Goal: Task Accomplishment & Management: Use online tool/utility

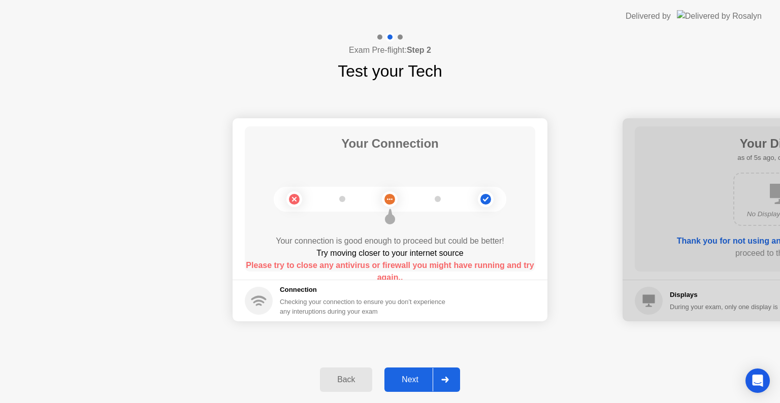
click at [415, 389] on button "Next" at bounding box center [422, 380] width 76 height 24
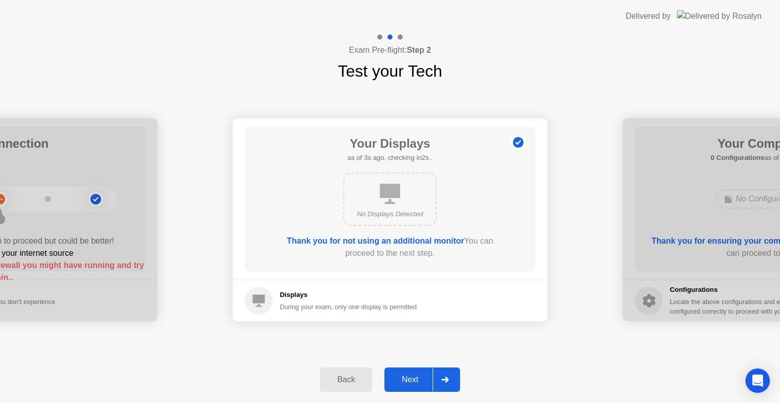
click at [415, 389] on button "Next" at bounding box center [422, 380] width 76 height 24
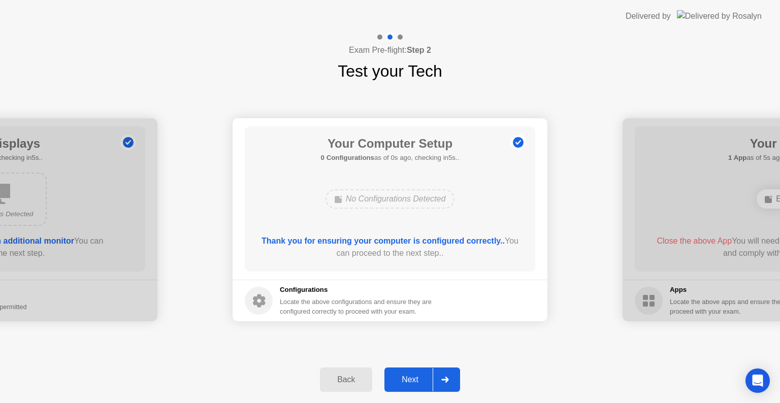
click at [415, 389] on button "Next" at bounding box center [422, 380] width 76 height 24
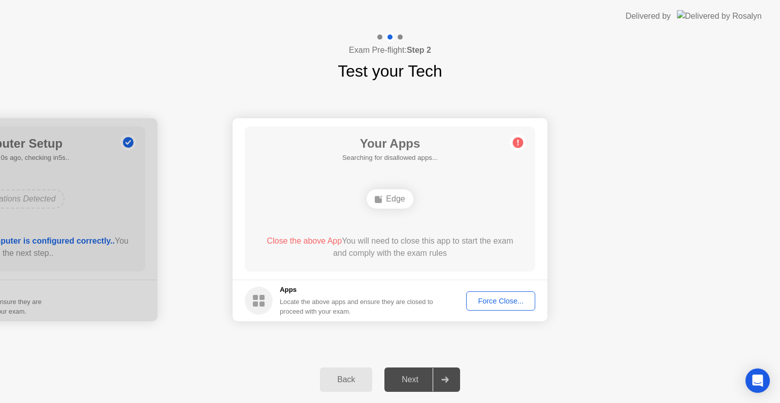
click at [485, 297] on div "Force Close..." at bounding box center [501, 301] width 62 height 8
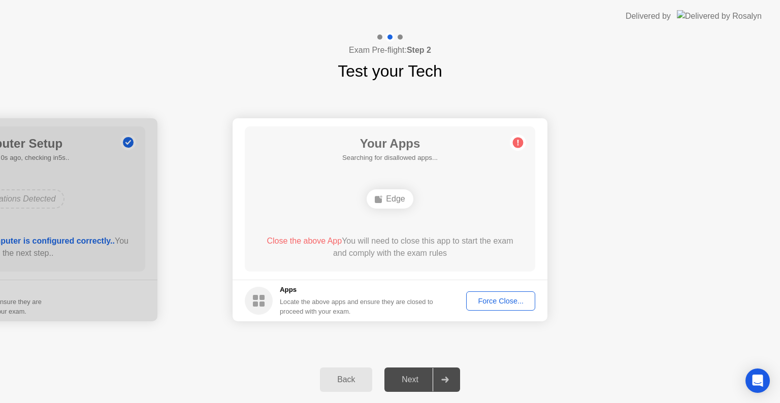
click at [492, 297] on div "Force Close..." at bounding box center [501, 301] width 62 height 8
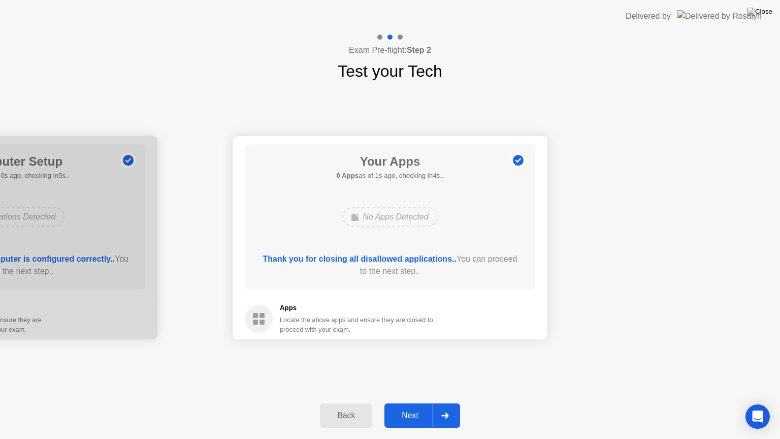
click at [407, 403] on div "Next" at bounding box center [410, 415] width 45 height 9
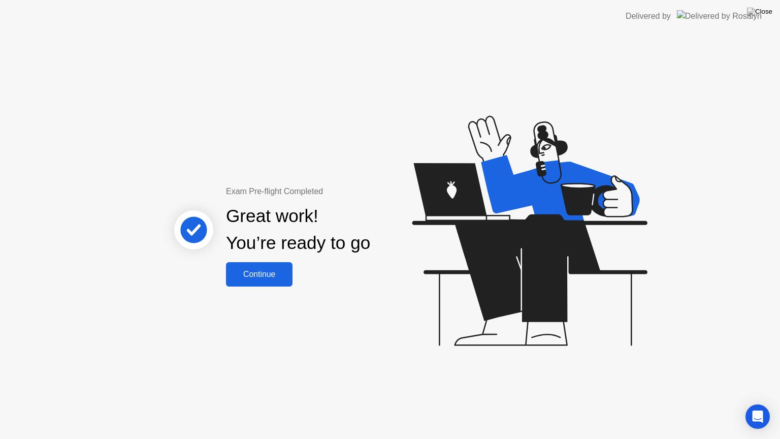
click at [284, 273] on div "Continue" at bounding box center [259, 274] width 60 height 9
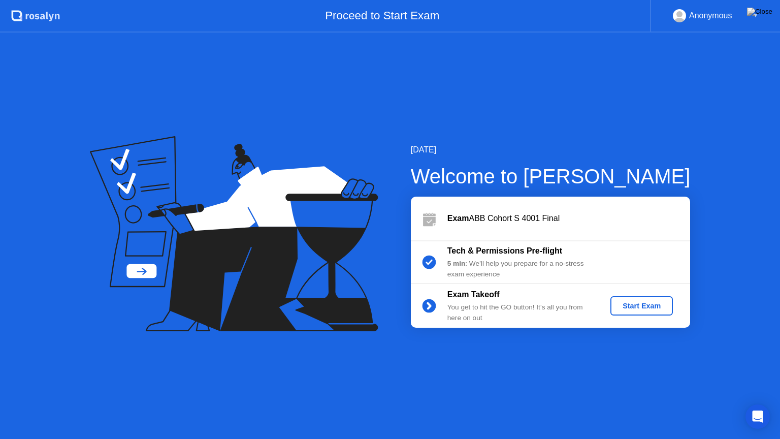
click at [632, 307] on div "Start Exam" at bounding box center [642, 306] width 54 height 8
